Goal: Obtain resource: Obtain resource

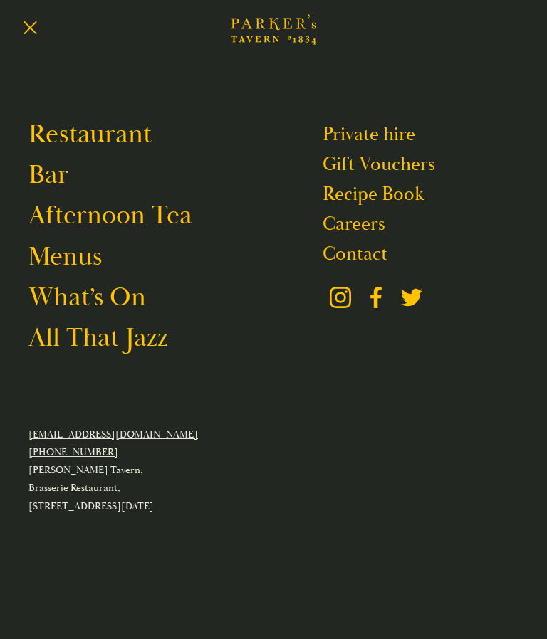
click at [112, 141] on link "Restaurant" at bounding box center [89, 134] width 123 height 33
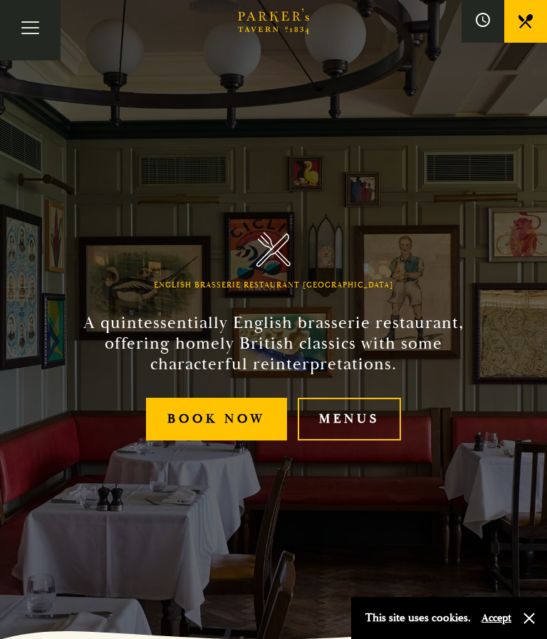
click at [364, 441] on link "Menus" at bounding box center [349, 419] width 103 height 43
click at [24, 28] on button "Toggle navigation" at bounding box center [30, 30] width 61 height 61
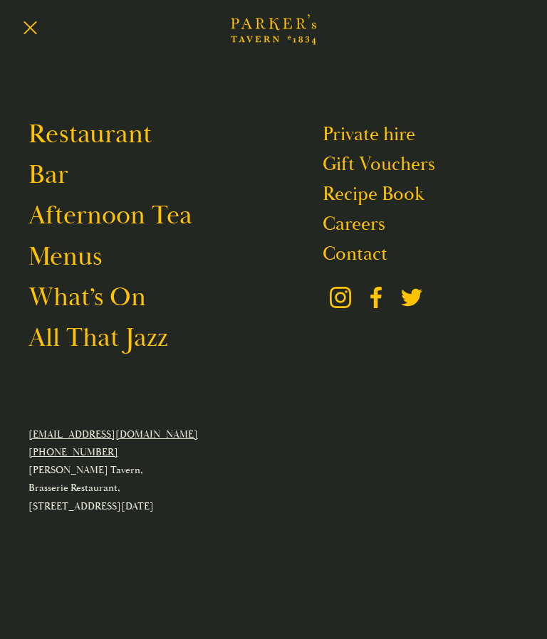
click at [77, 261] on link "Menus" at bounding box center [64, 257] width 73 height 33
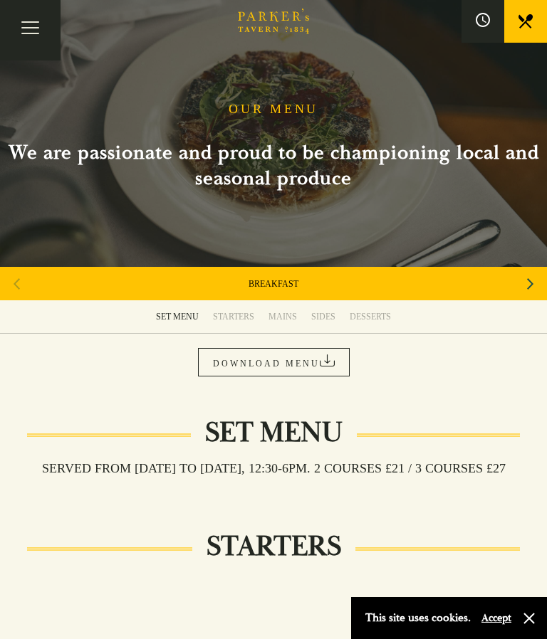
click at [238, 315] on div "STARTERS" at bounding box center [233, 316] width 41 height 11
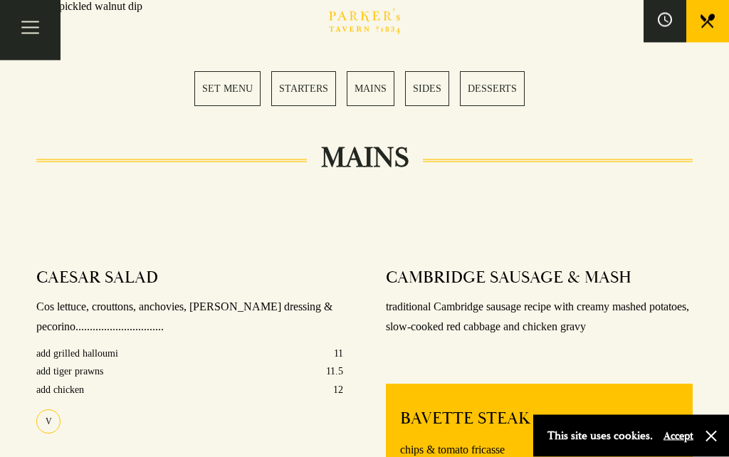
scroll to position [993, 0]
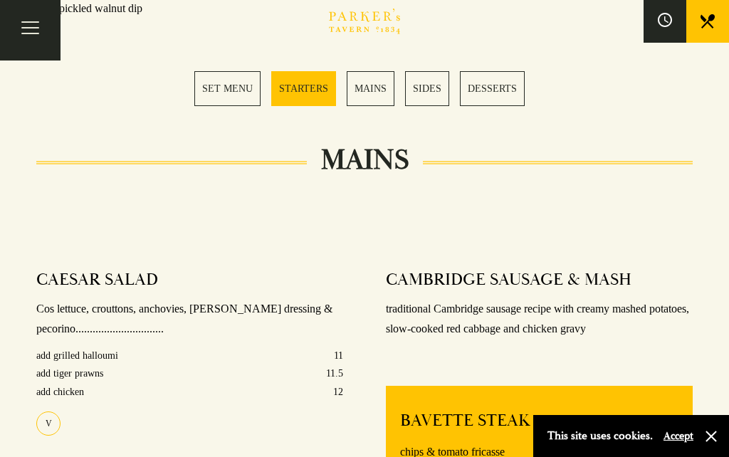
click at [369, 88] on link "MAINS" at bounding box center [371, 88] width 48 height 35
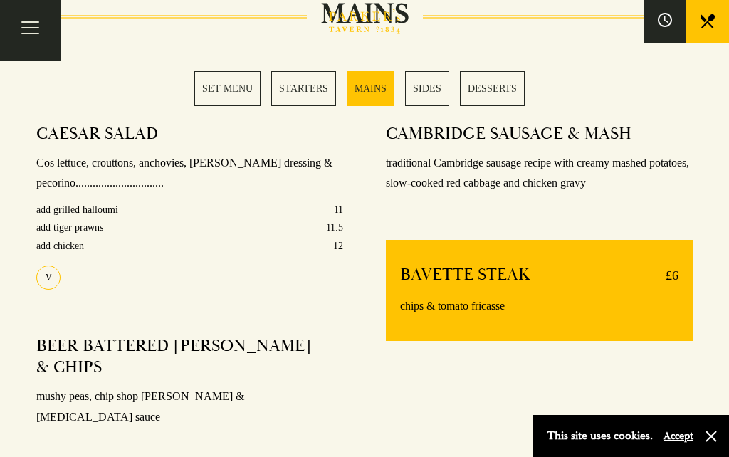
scroll to position [1156, 0]
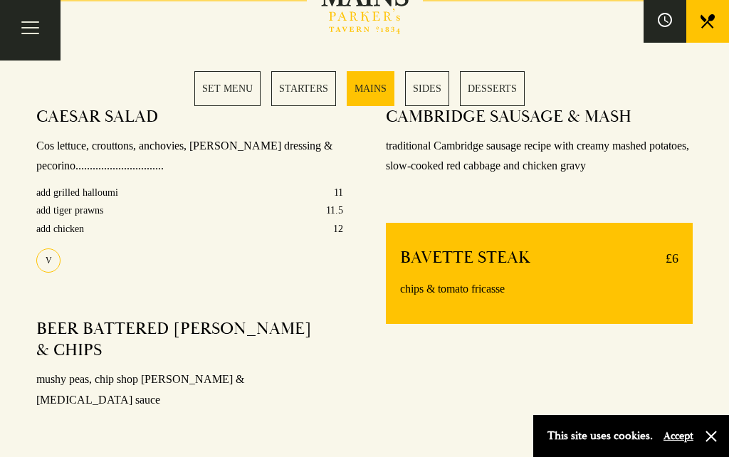
click at [431, 90] on link "SIDES" at bounding box center [427, 88] width 44 height 35
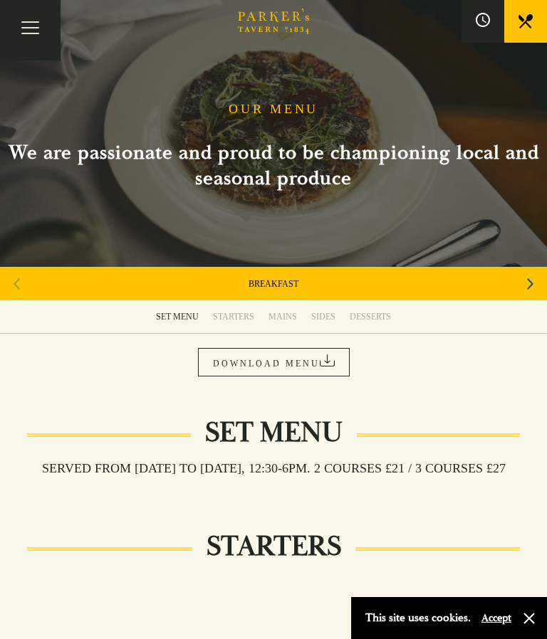
click at [174, 317] on div "SET MENU" at bounding box center [177, 316] width 43 height 11
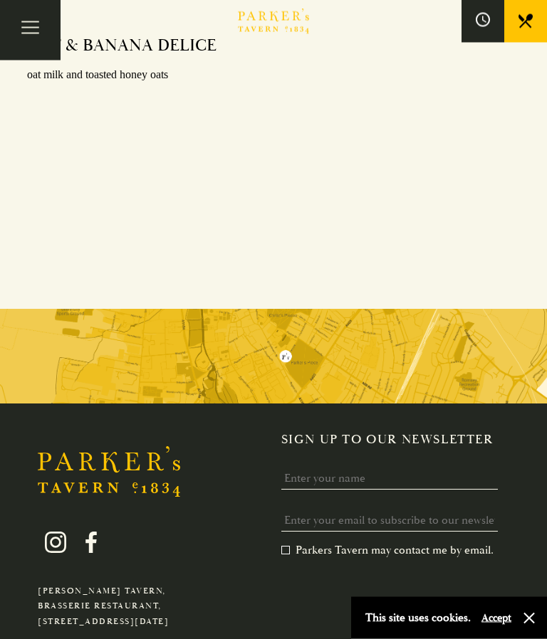
scroll to position [2008, 0]
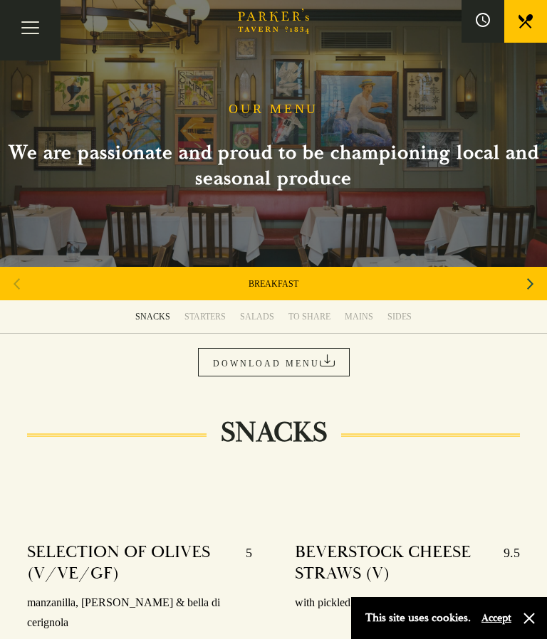
click at [280, 362] on link "DOWNLOAD MENU" at bounding box center [274, 362] width 152 height 28
